Goal: Task Accomplishment & Management: Manage account settings

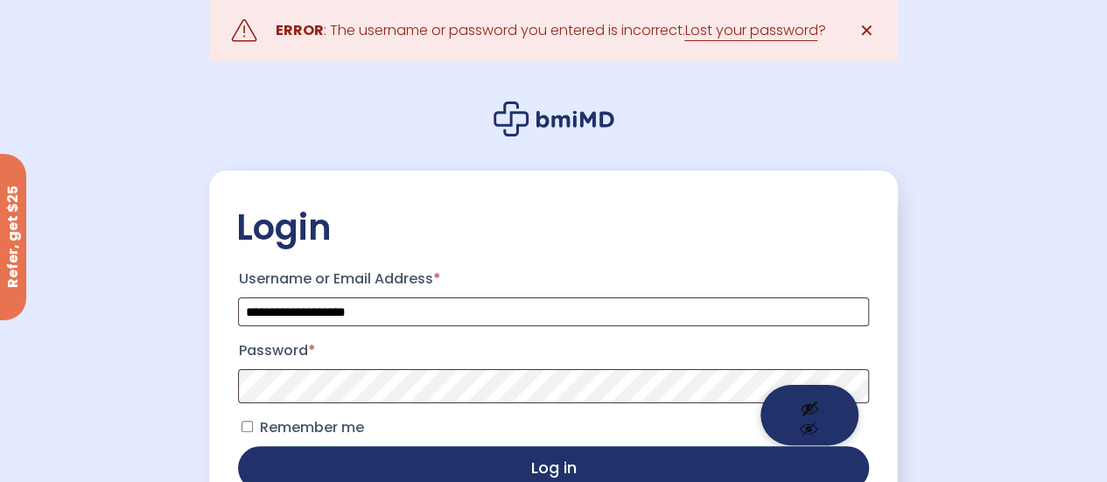
click at [809, 400] on button "Show password" at bounding box center [809, 415] width 98 height 60
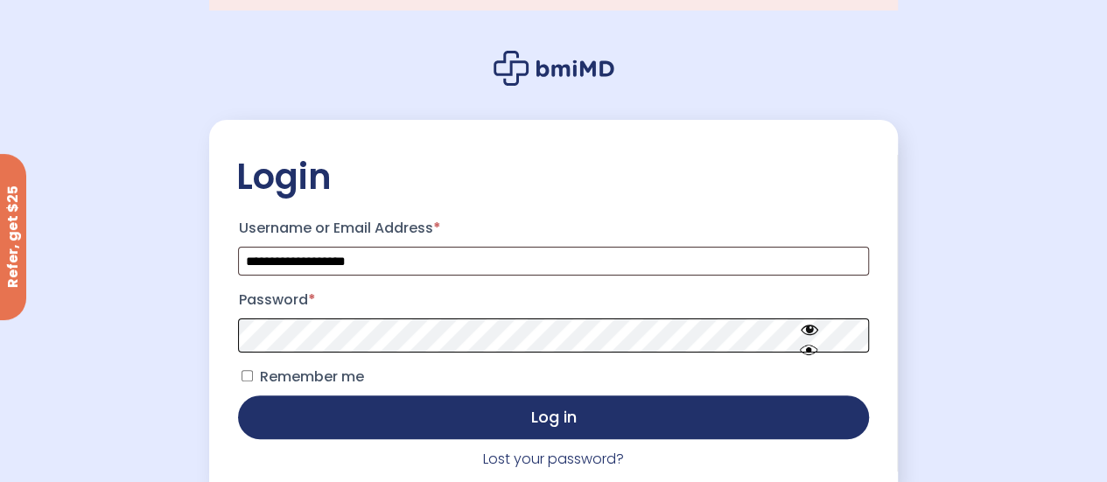
scroll to position [87, 0]
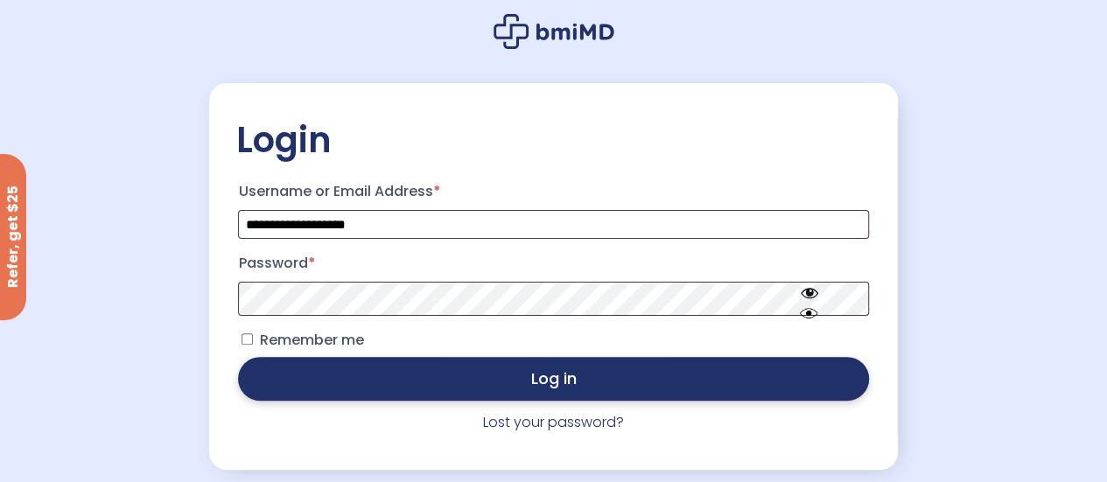
click at [476, 387] on button "Log in" at bounding box center [553, 379] width 630 height 44
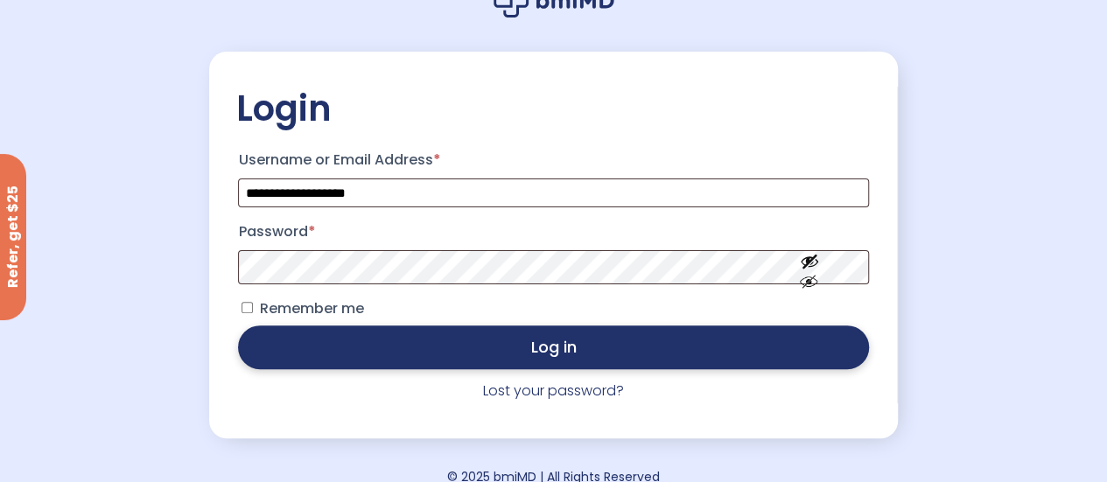
scroll to position [144, 0]
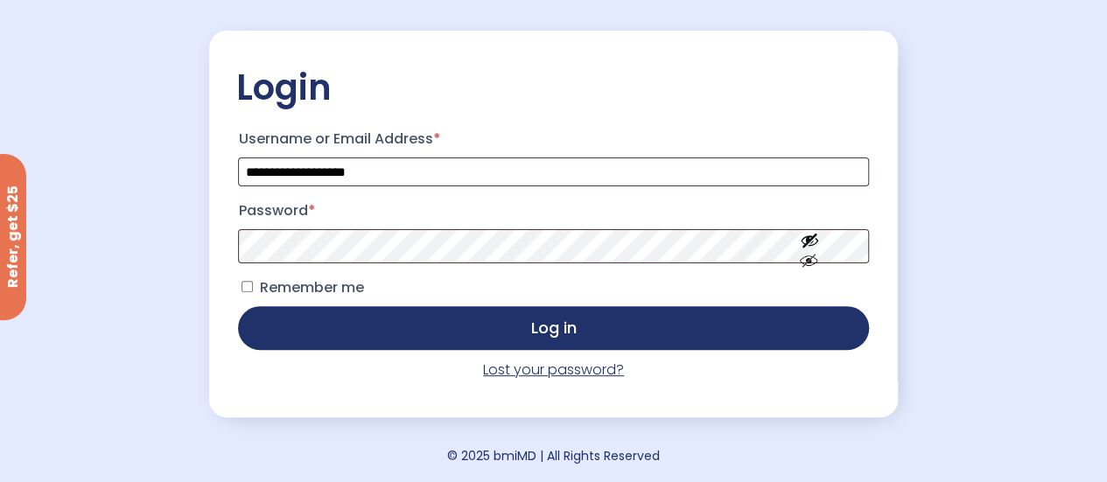
click at [566, 370] on link "Lost your password?" at bounding box center [553, 370] width 141 height 20
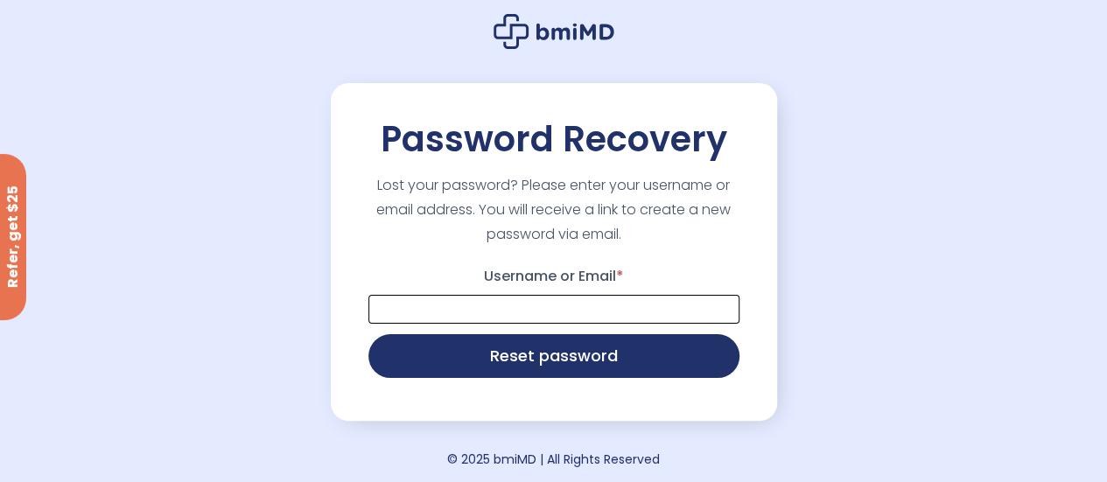
click at [493, 304] on input "Username or Email *" at bounding box center [553, 309] width 371 height 29
type input "**********"
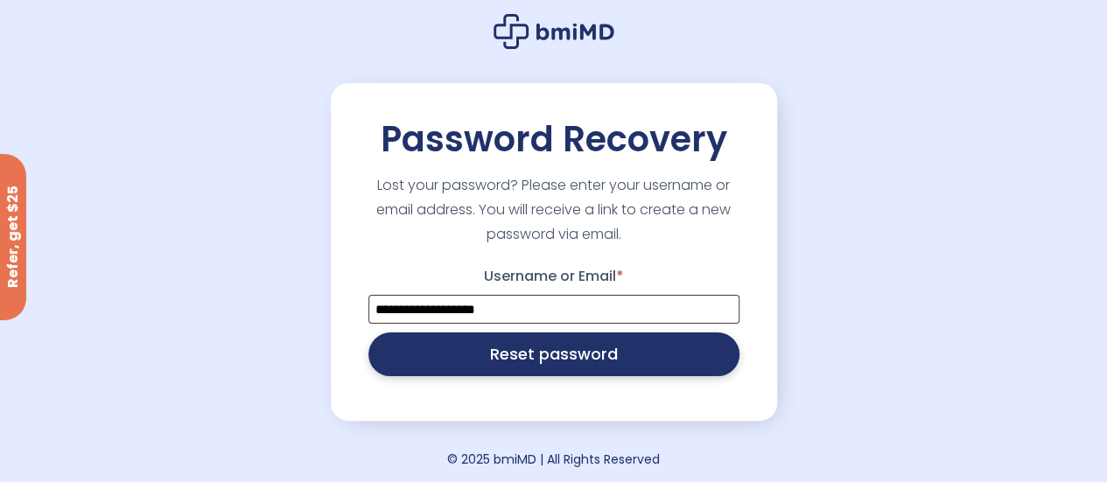
click at [548, 361] on button "Reset password" at bounding box center [553, 354] width 371 height 44
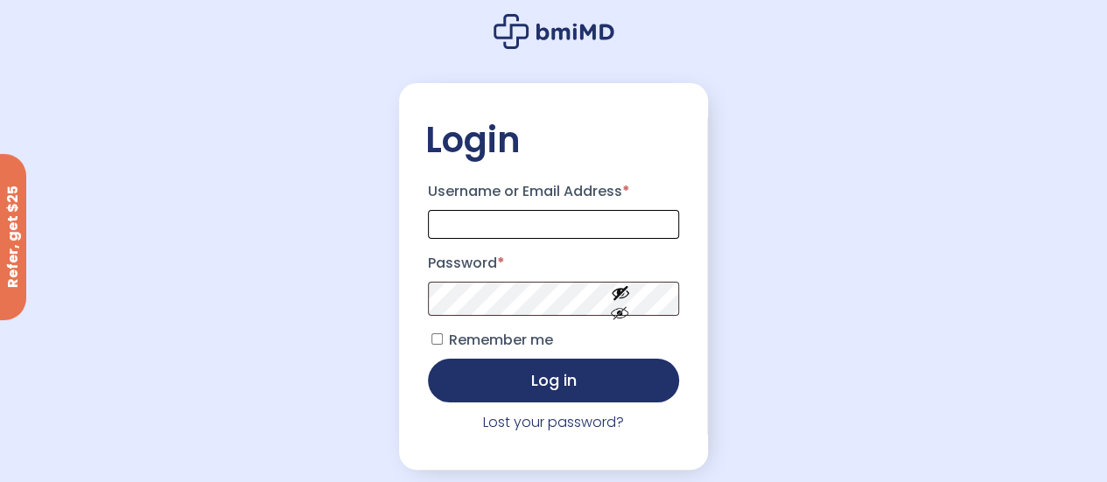
click at [483, 232] on input "Username or Email Address *" at bounding box center [554, 224] width 252 height 29
type input "**********"
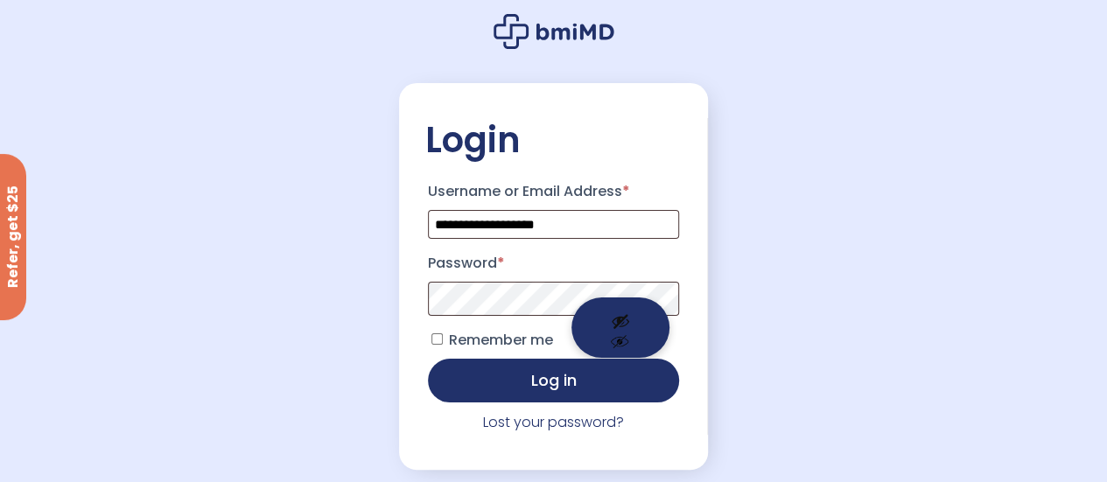
click at [621, 318] on button "Show password" at bounding box center [620, 327] width 98 height 60
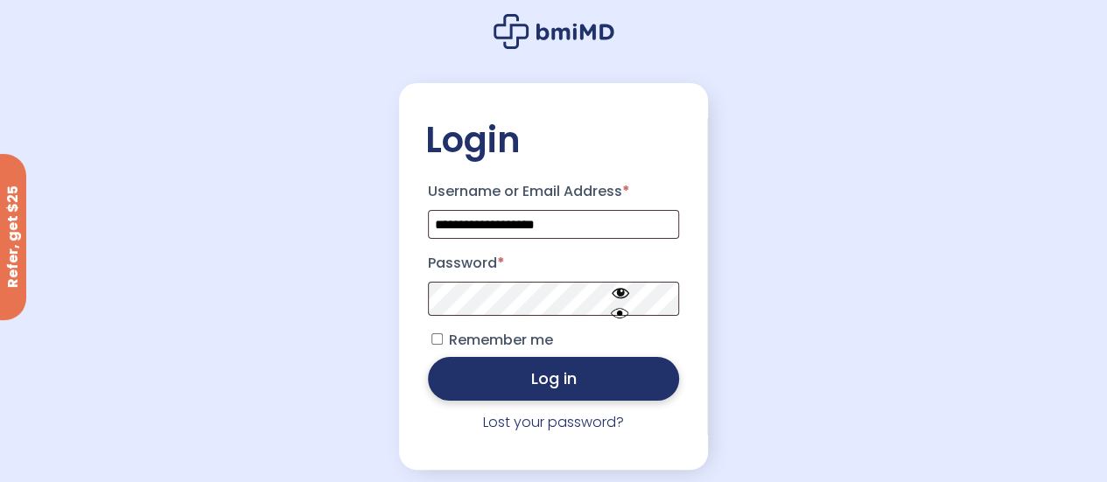
click at [479, 385] on button "Log in" at bounding box center [554, 379] width 252 height 44
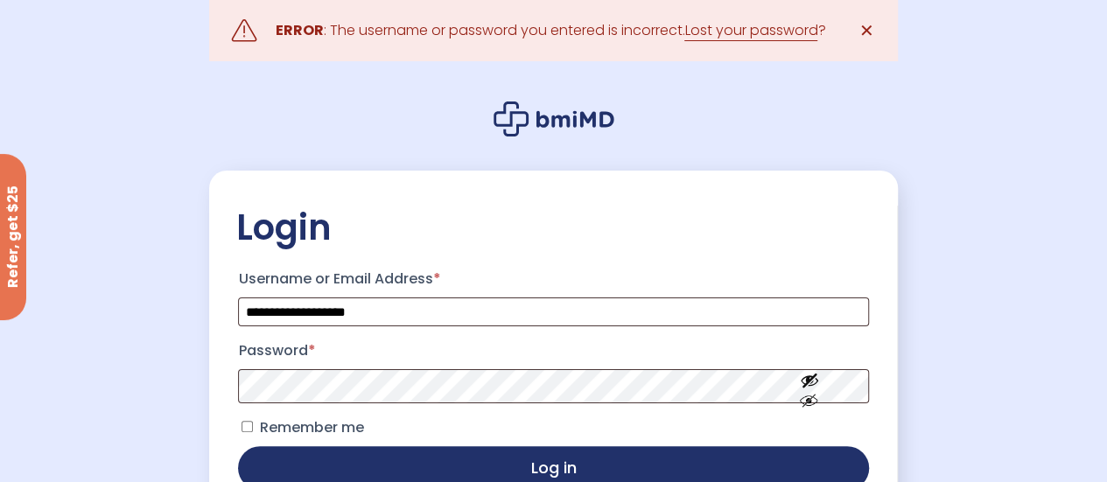
click at [868, 34] on span "✕" at bounding box center [866, 30] width 15 height 24
click at [864, 30] on span "✕" at bounding box center [866, 30] width 15 height 24
